Goal: Download file/media

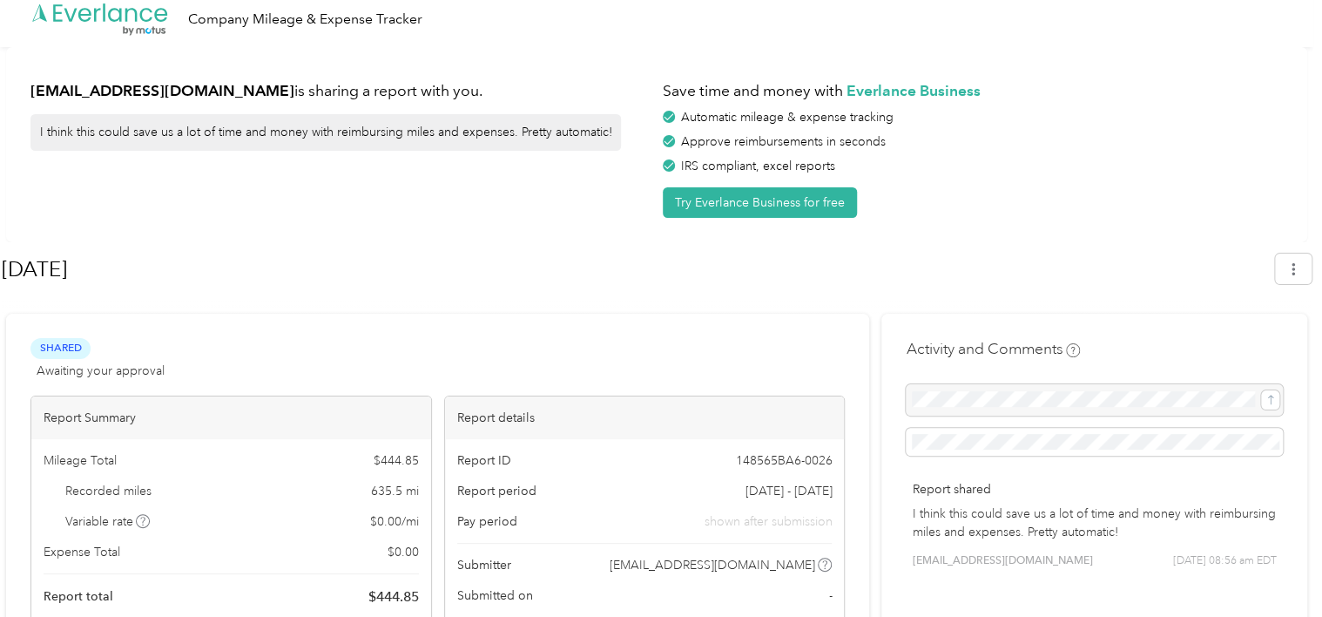
scroll to position [7, 0]
click at [1296, 263] on span "button" at bounding box center [1293, 270] width 12 height 15
click at [1231, 343] on span "Download" at bounding box center [1252, 352] width 57 height 18
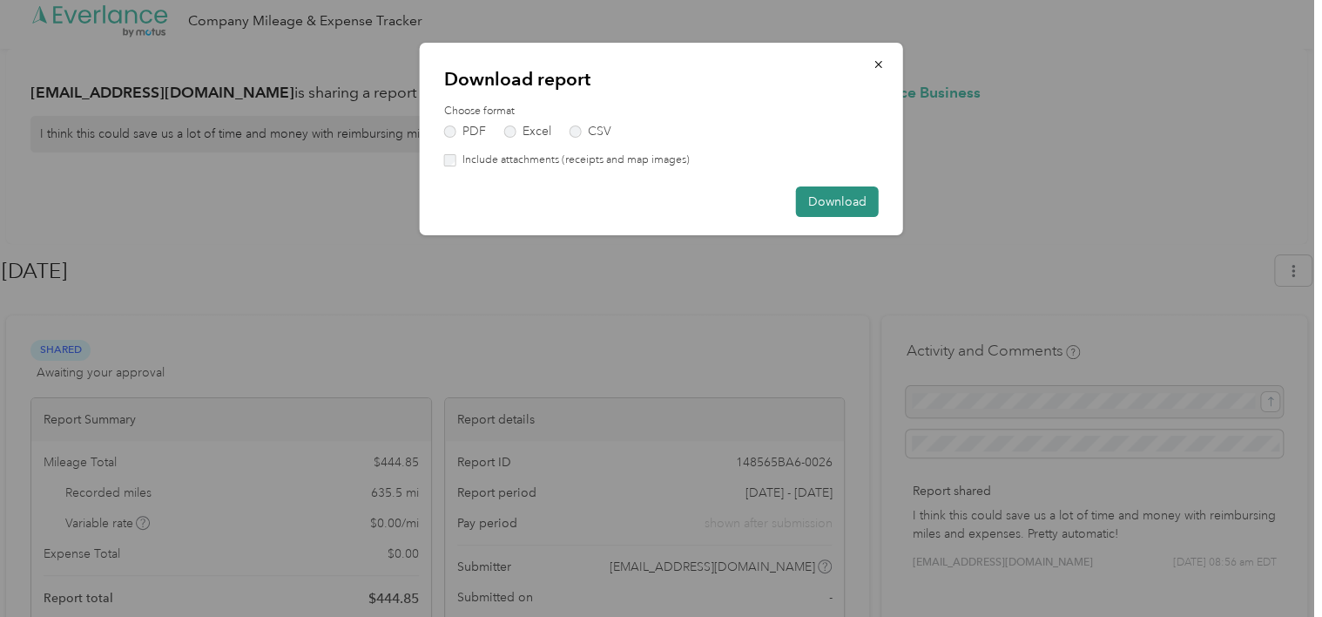
click at [827, 205] on button "Download" at bounding box center [837, 201] width 83 height 30
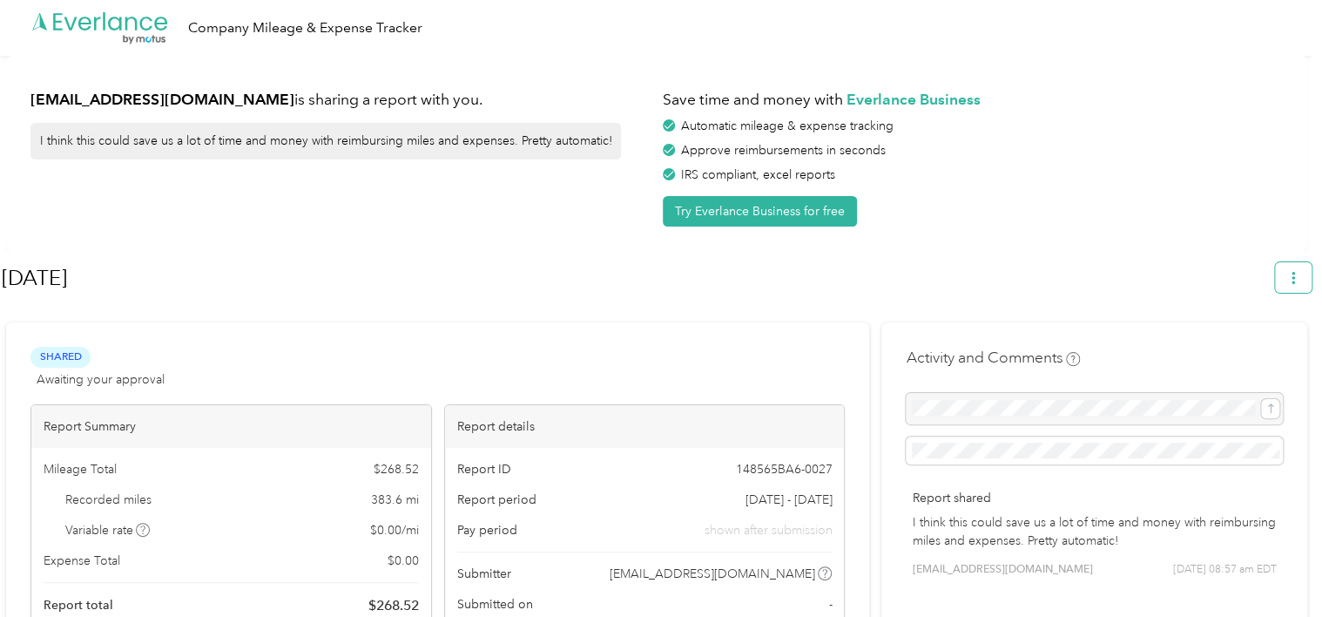
click at [1312, 282] on button "button" at bounding box center [1293, 277] width 37 height 30
click at [1246, 350] on span "Download" at bounding box center [1252, 359] width 57 height 18
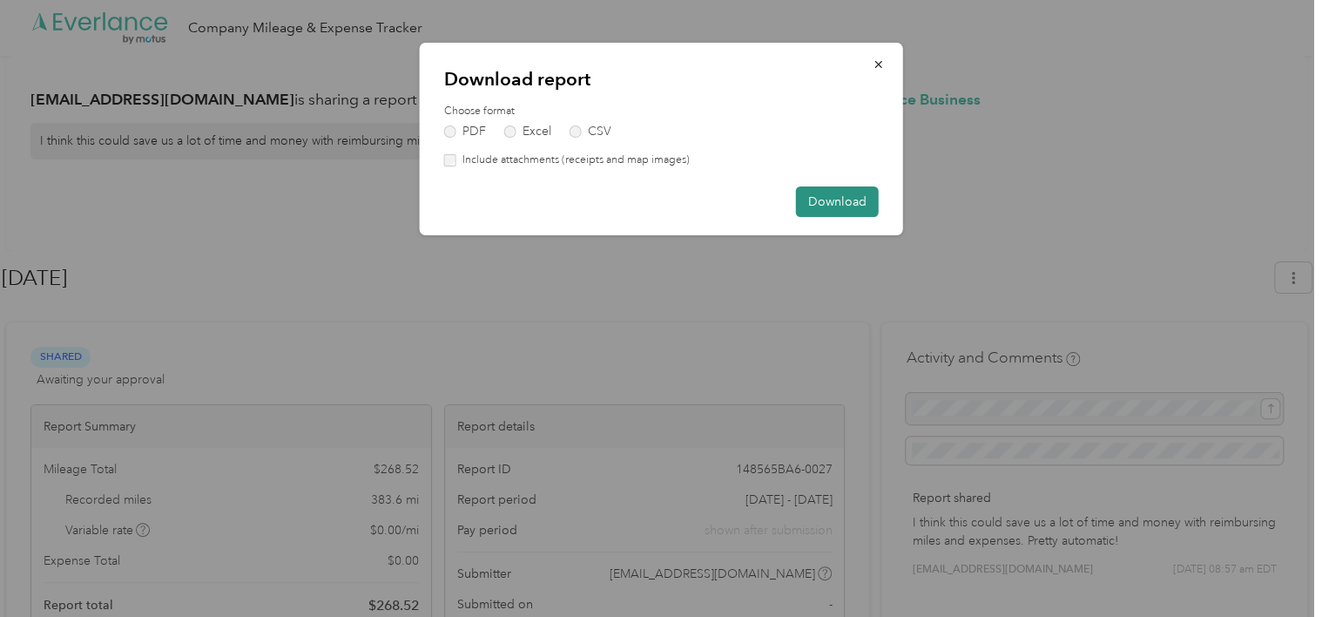
click at [855, 199] on button "Download" at bounding box center [837, 201] width 83 height 30
